Goal: Task Accomplishment & Management: Manage account settings

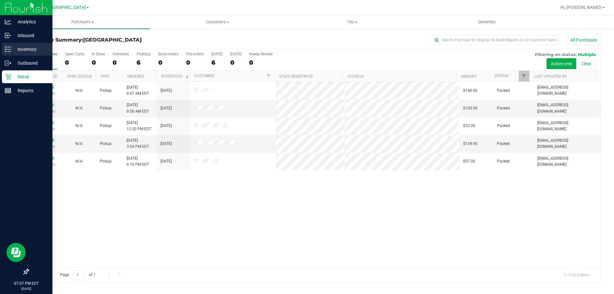
click at [19, 50] on p "Inventory" at bounding box center [30, 49] width 38 height 8
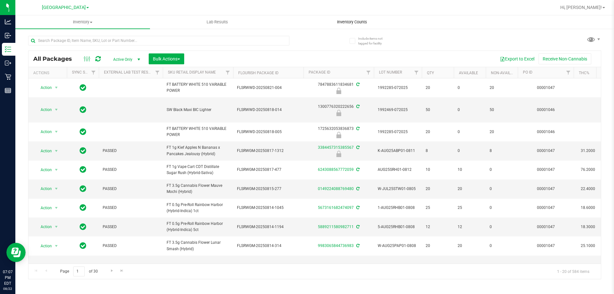
click at [353, 21] on span "Inventory Counts" at bounding box center [352, 22] width 47 height 6
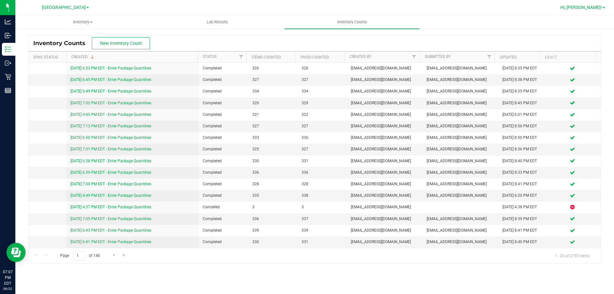
click at [583, 6] on span "Hi, [PERSON_NAME]!" at bounding box center [581, 7] width 42 height 5
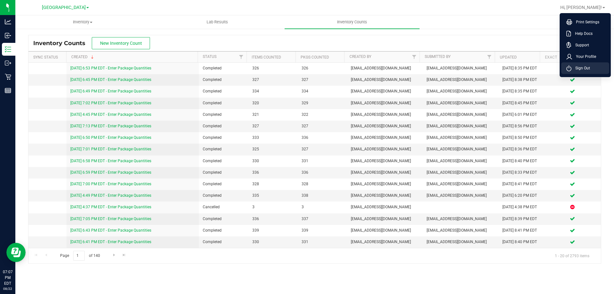
click at [581, 68] on span "Sign Out" at bounding box center [581, 68] width 19 height 6
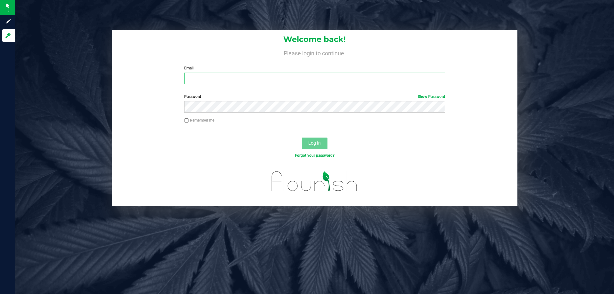
click at [250, 78] on input "Email" at bounding box center [314, 79] width 261 height 12
type input "[EMAIL_ADDRESS][DOMAIN_NAME]"
click at [302, 138] on button "Log In" at bounding box center [315, 144] width 26 height 12
